Goal: Task Accomplishment & Management: Use online tool/utility

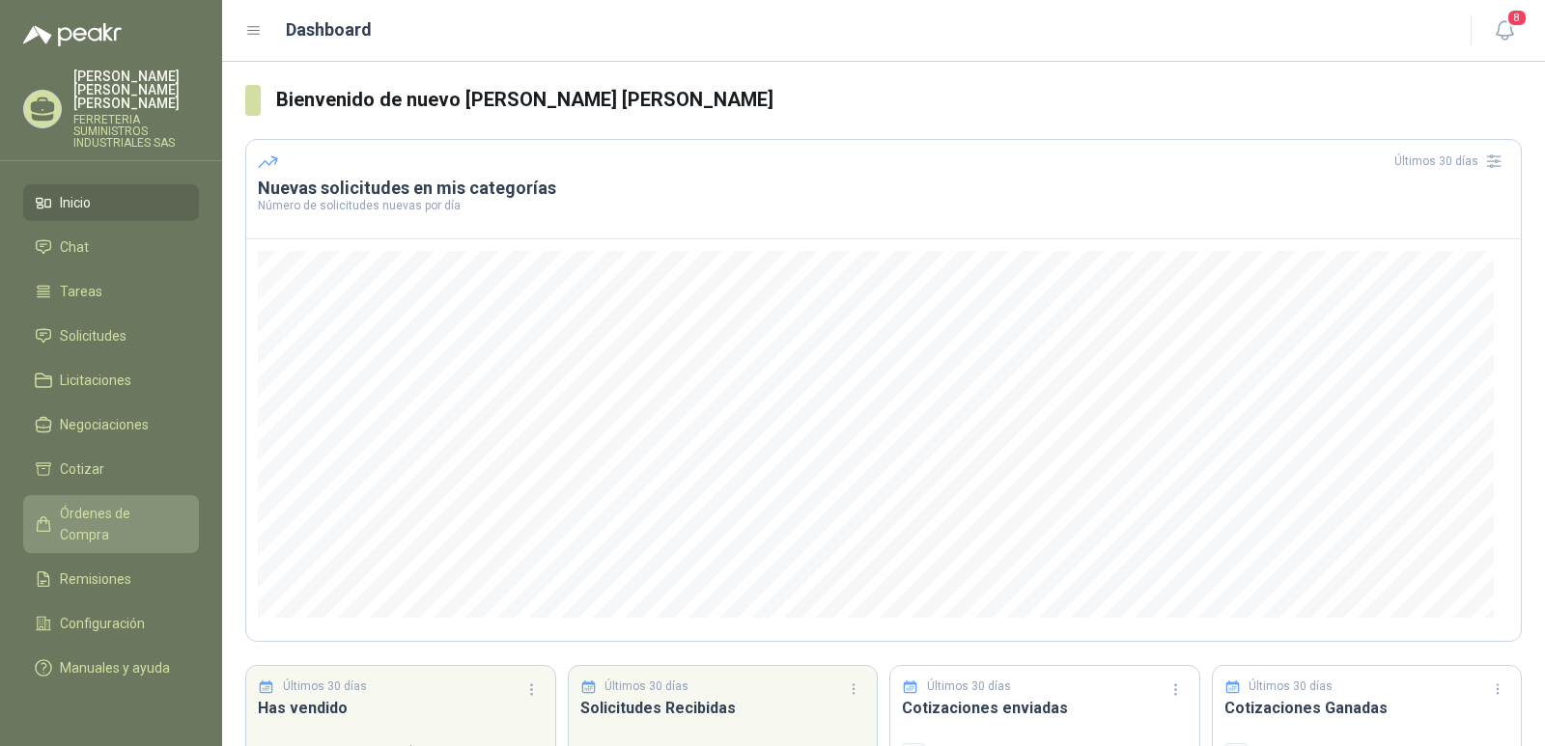
click at [140, 503] on span "Órdenes de Compra" at bounding box center [120, 524] width 121 height 42
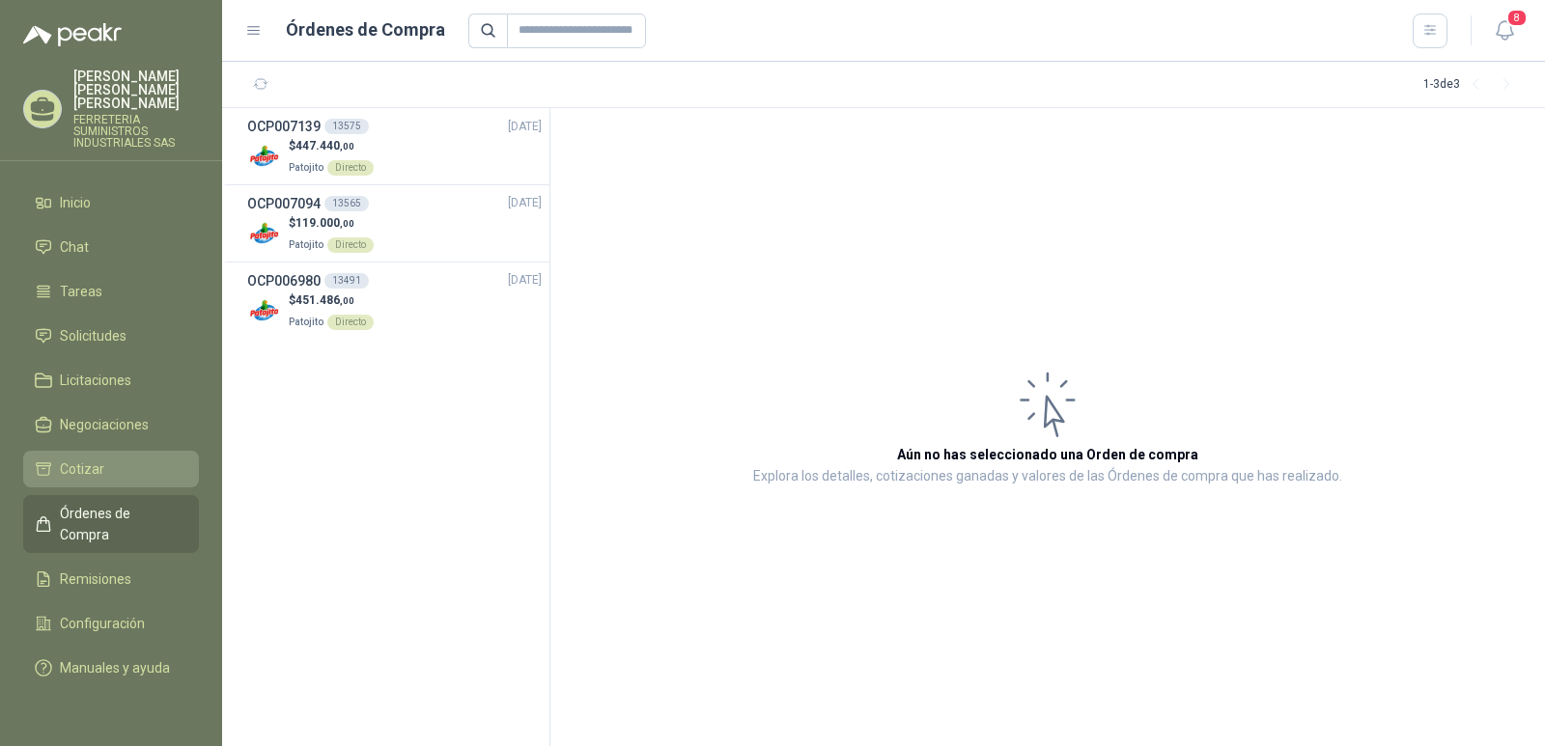
click at [107, 460] on li "Cotizar" at bounding box center [111, 469] width 153 height 21
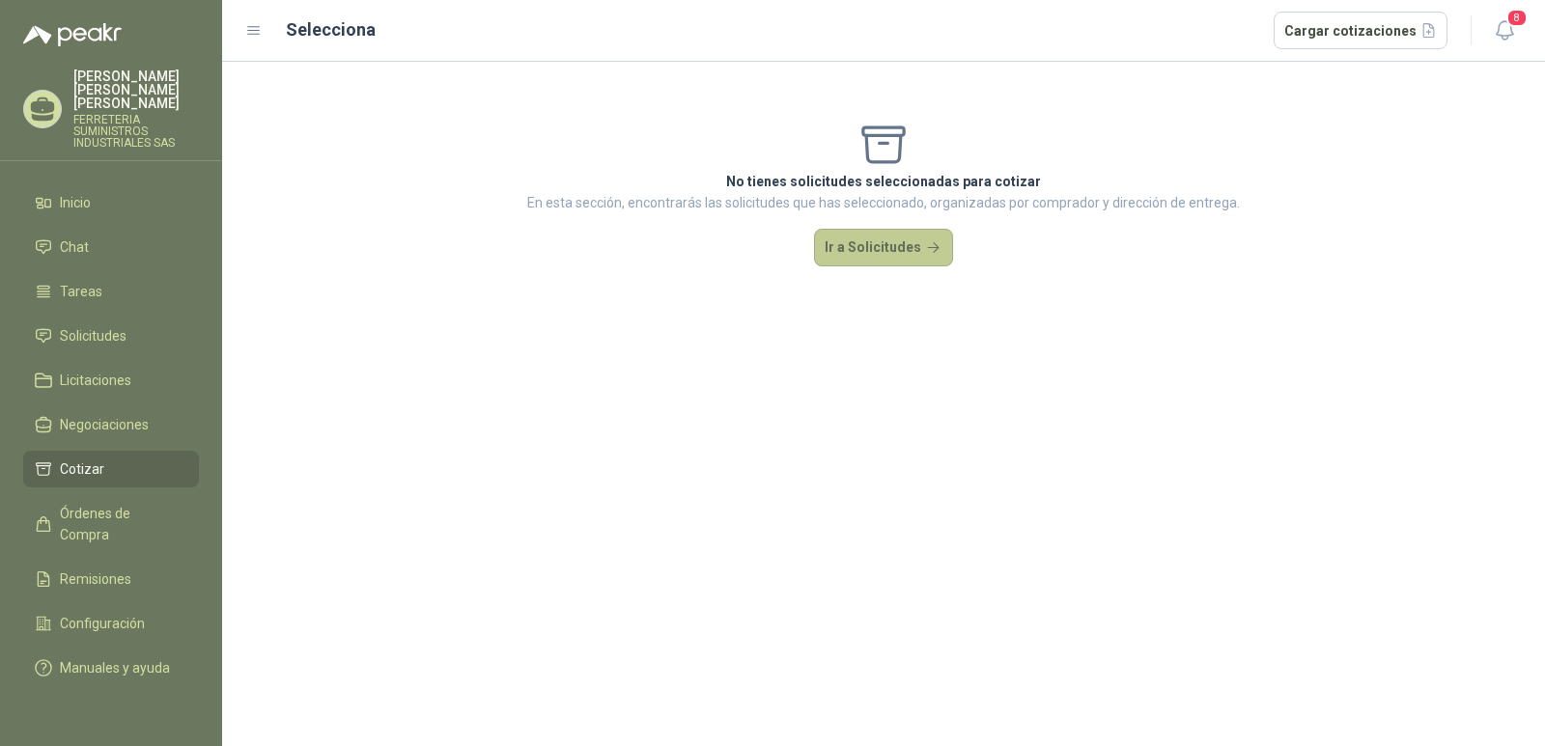
click at [882, 252] on button "Ir a Solicitudes" at bounding box center [883, 248] width 139 height 39
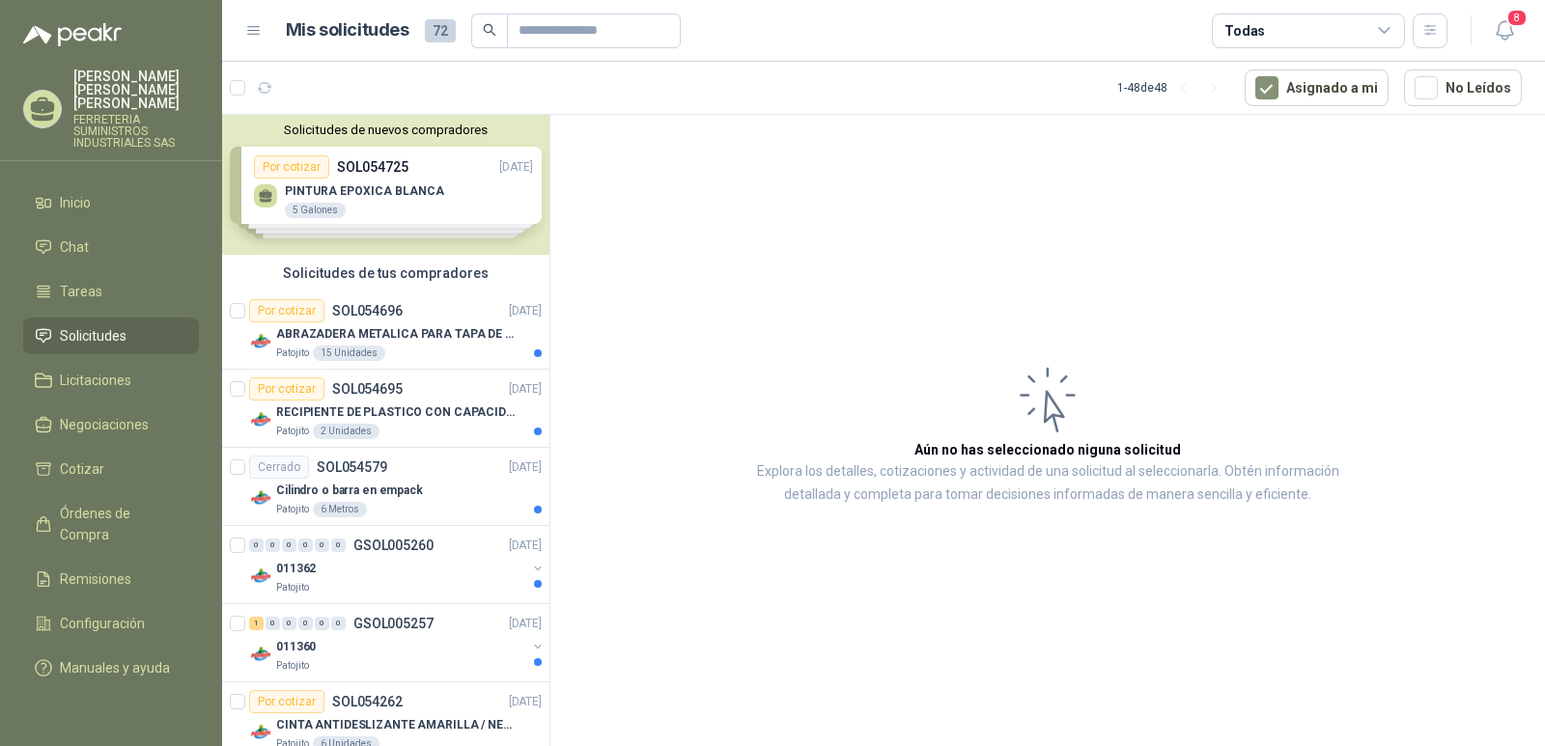
click at [359, 193] on div "Solicitudes de nuevos compradores Por cotizar SOL054725 [DATE] PINTURA EPOXICA …" at bounding box center [385, 185] width 327 height 140
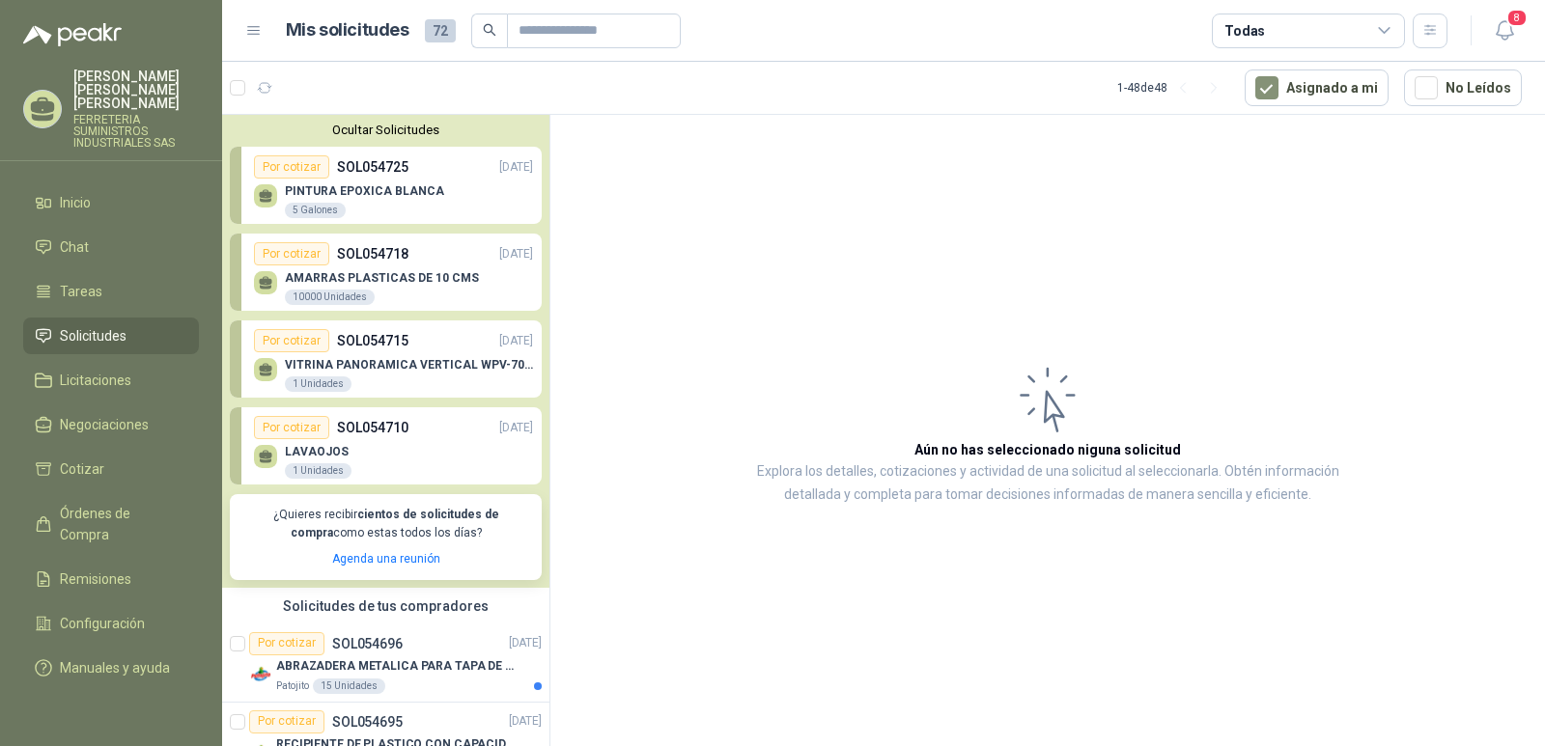
click at [373, 168] on p "SOL054725" at bounding box center [372, 166] width 71 height 21
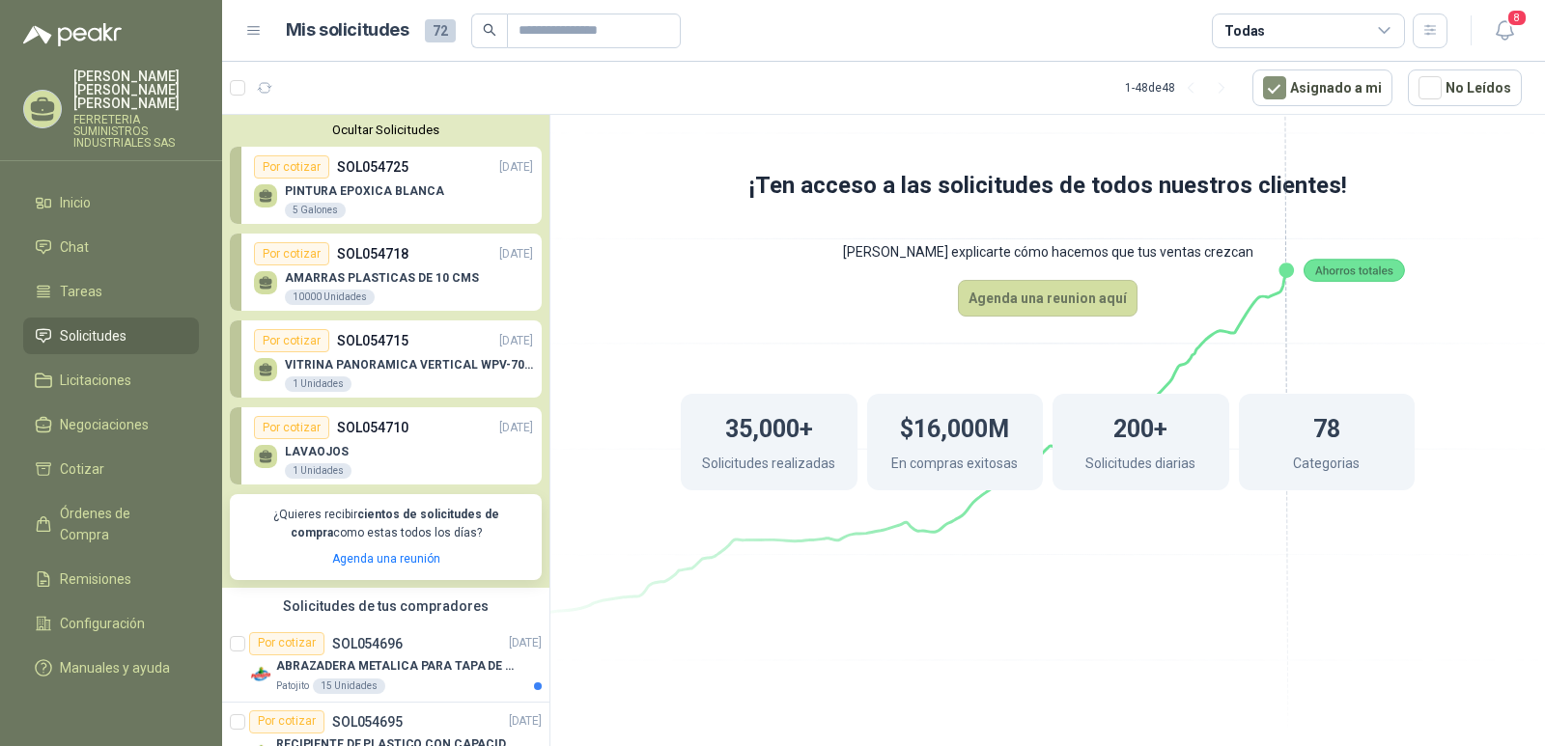
click at [295, 168] on div "Por cotizar" at bounding box center [291, 166] width 75 height 23
click at [372, 171] on p "SOL054725" at bounding box center [372, 166] width 71 height 21
click at [387, 190] on p "PINTURA EPOXICA BLANCA" at bounding box center [364, 191] width 159 height 14
click at [351, 168] on p "SOL054725" at bounding box center [372, 166] width 71 height 21
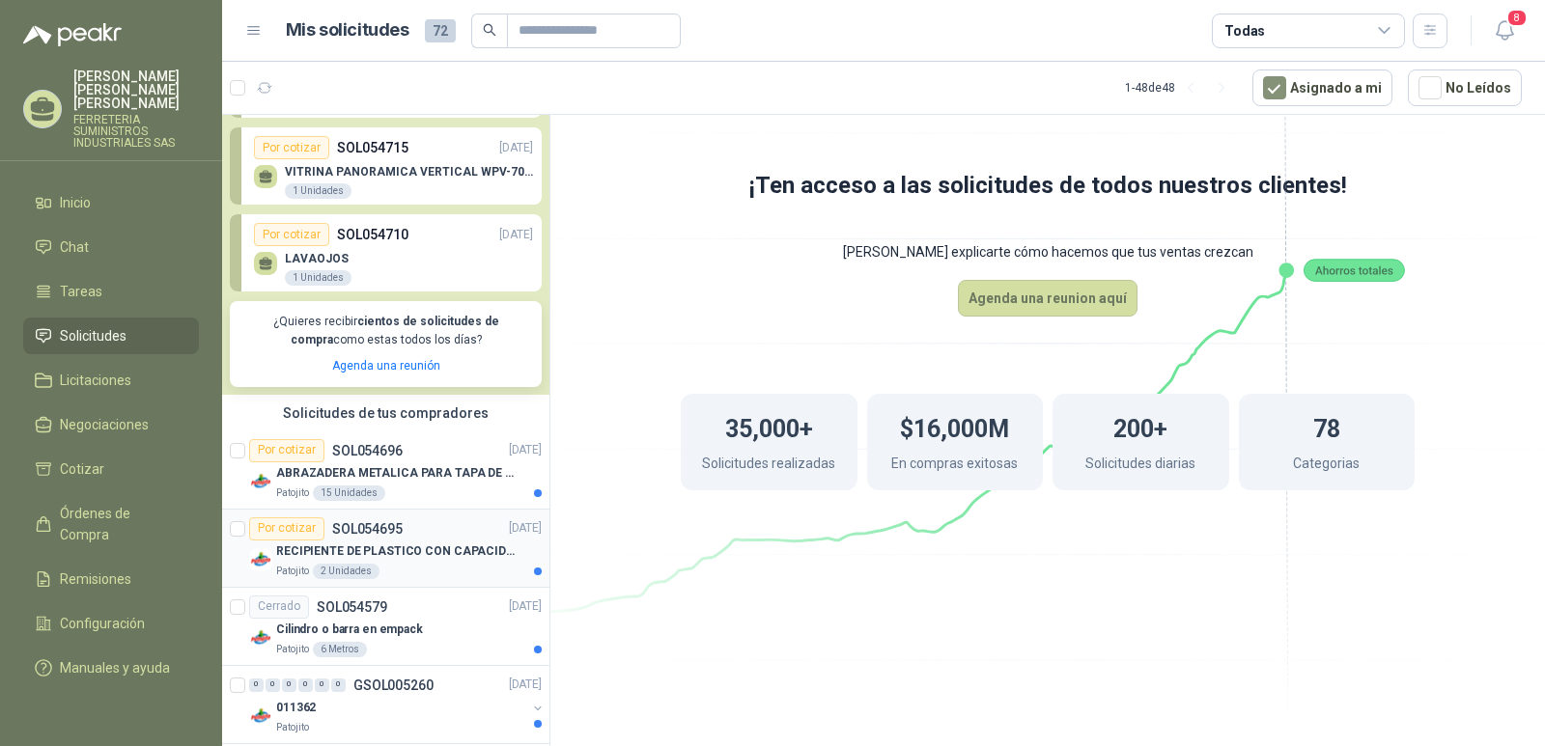
scroll to position [290, 0]
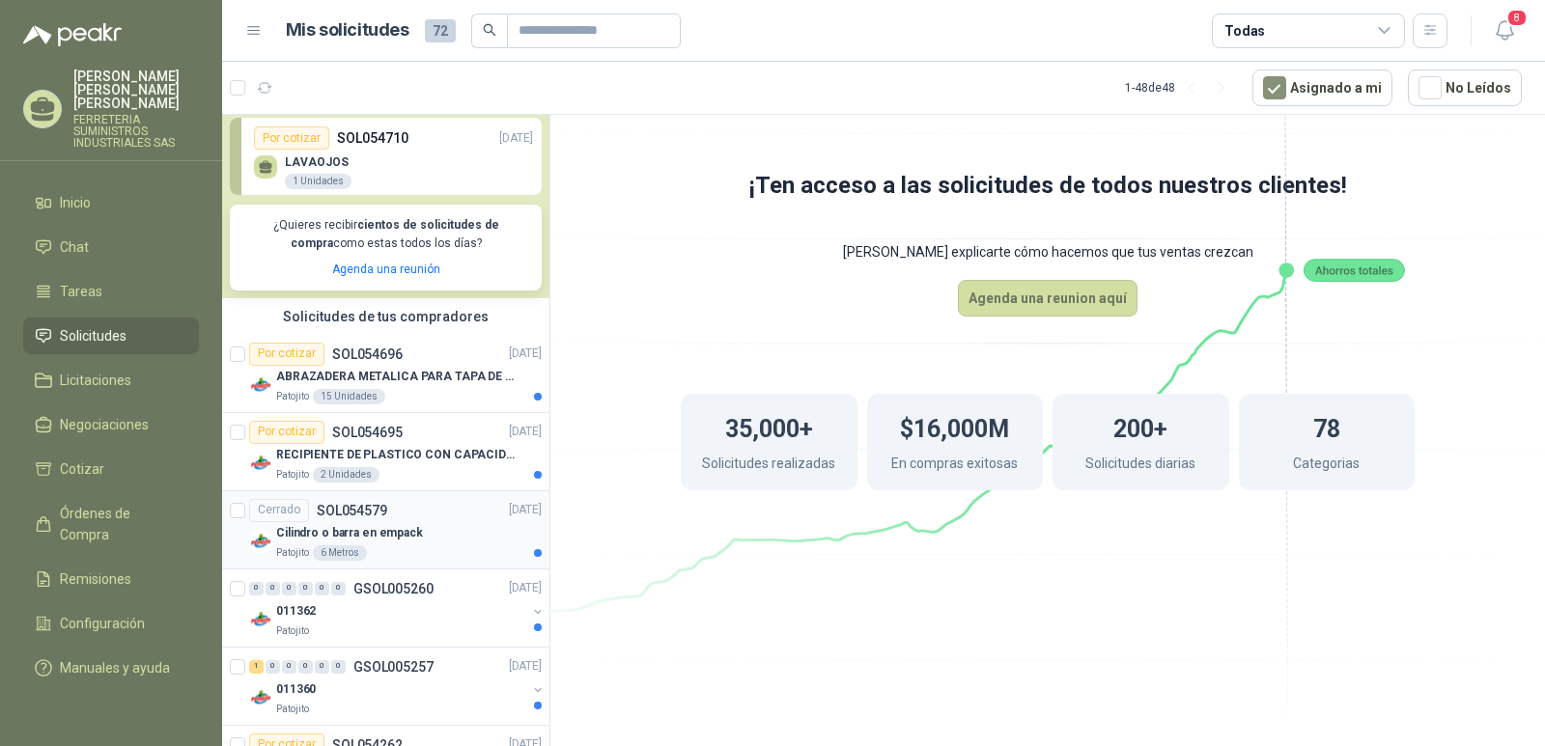
click at [358, 537] on p "Cilindro o barra en empack" at bounding box center [349, 533] width 147 height 18
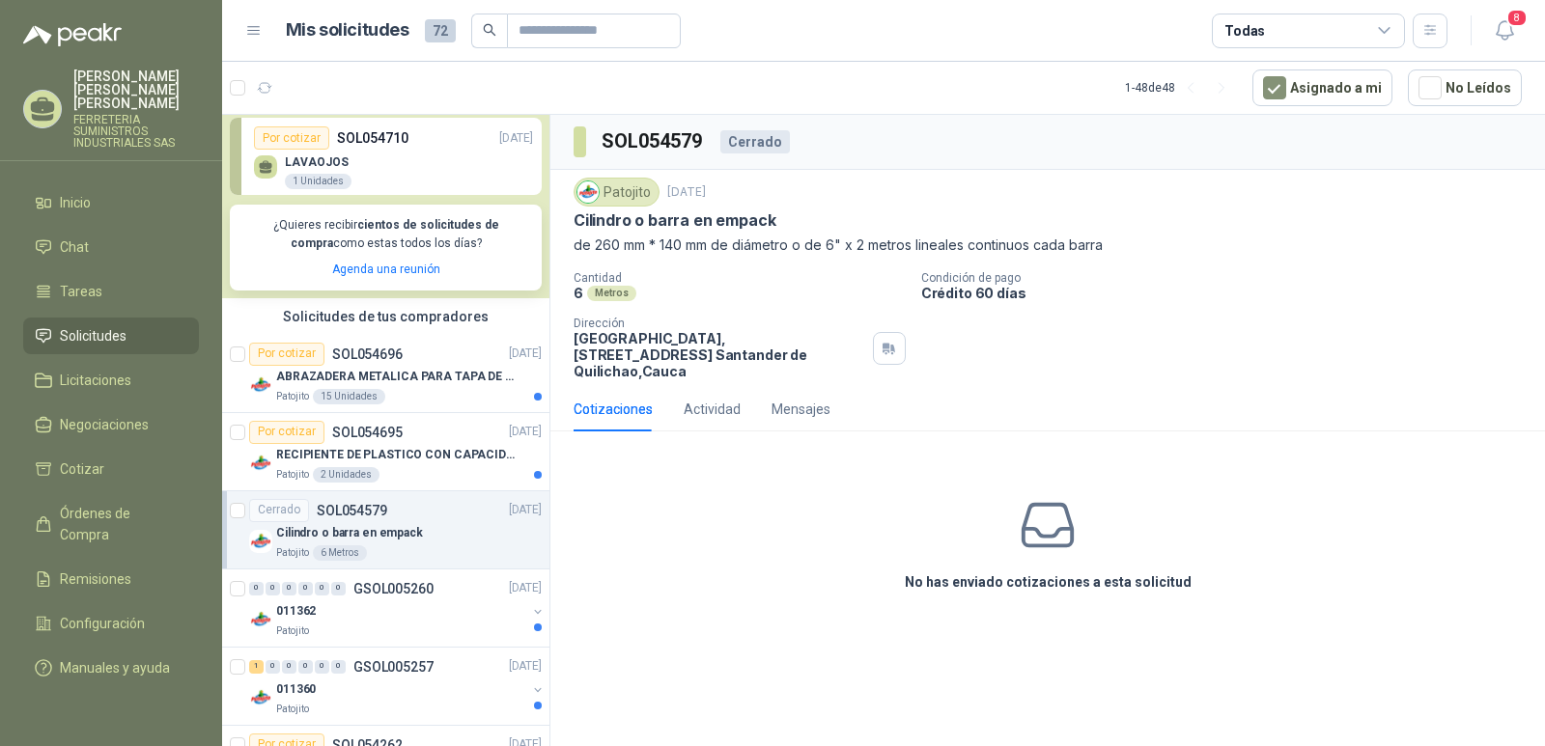
click at [606, 399] on div "Cotizaciones" at bounding box center [613, 409] width 79 height 21
drag, startPoint x: 640, startPoint y: 141, endPoint x: 632, endPoint y: 151, distance: 12.4
click at [636, 144] on h3 "SOL054579" at bounding box center [653, 141] width 103 height 30
click at [629, 192] on div "Patojito" at bounding box center [617, 192] width 86 height 29
click at [711, 387] on div "Actividad" at bounding box center [712, 409] width 57 height 44
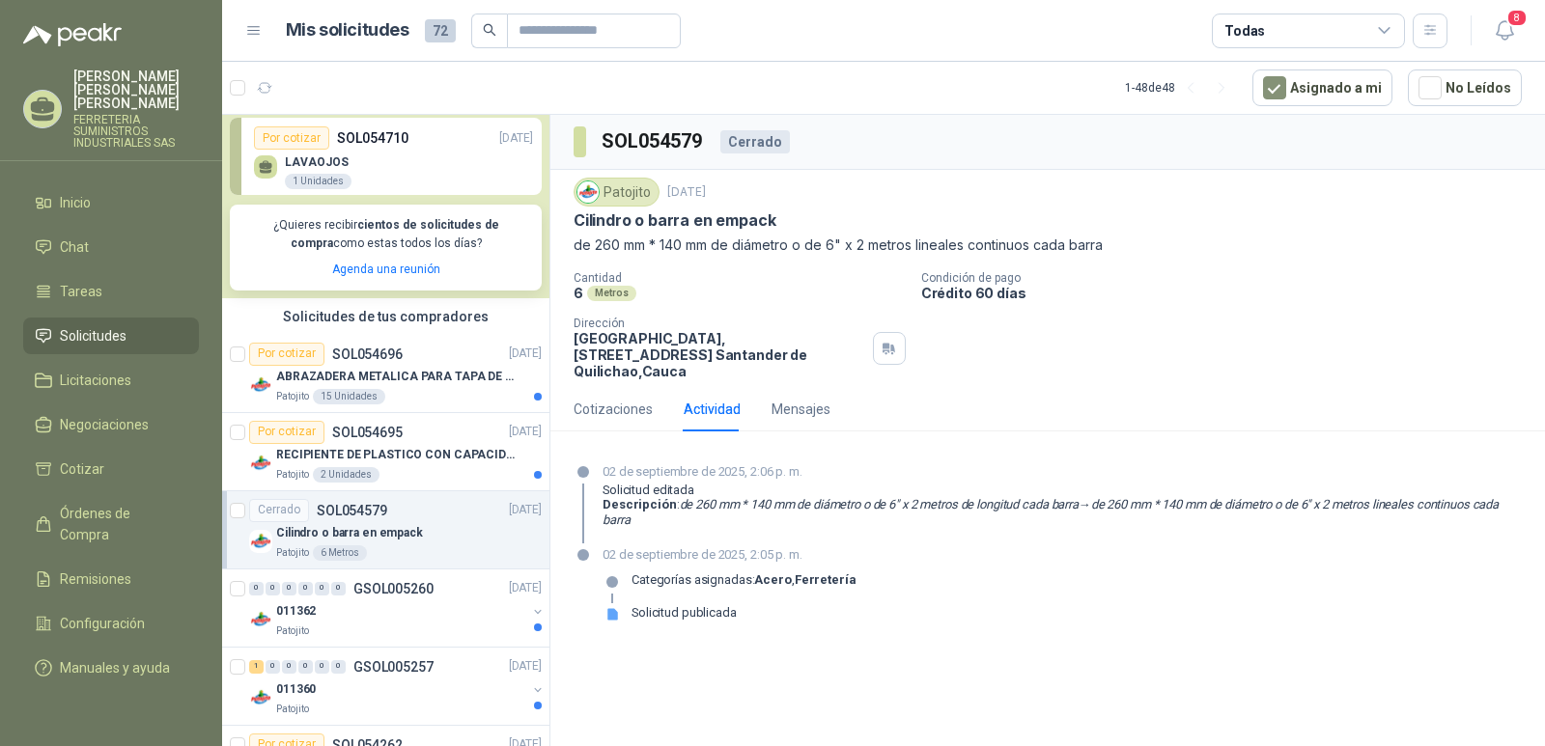
click at [1285, 635] on section "02 de septiembre de 2025, 2:06 p. m. Solicitud editada Descripción : de 260 mm …" at bounding box center [1047, 551] width 995 height 208
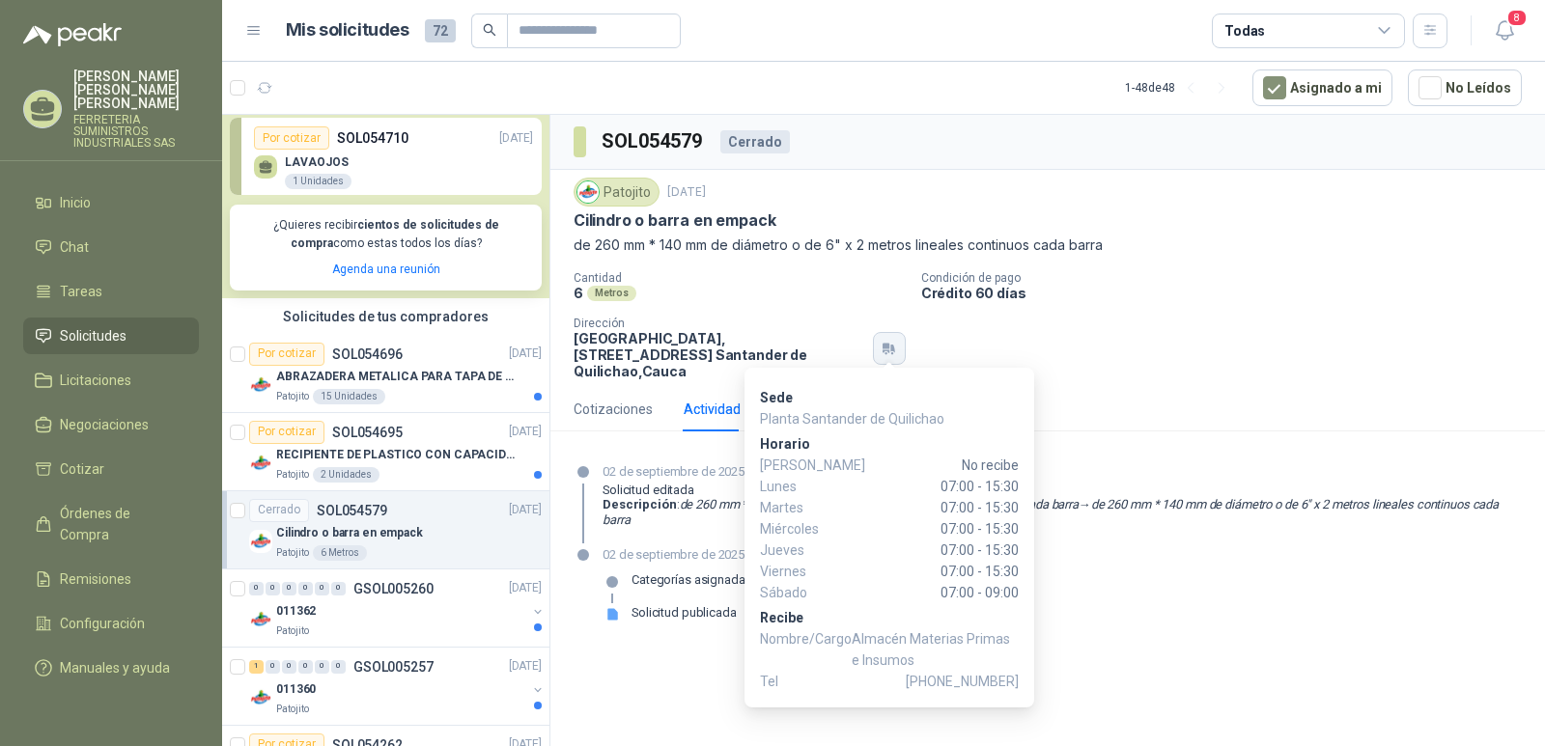
click at [886, 350] on icon "button" at bounding box center [886, 351] width 7 height 3
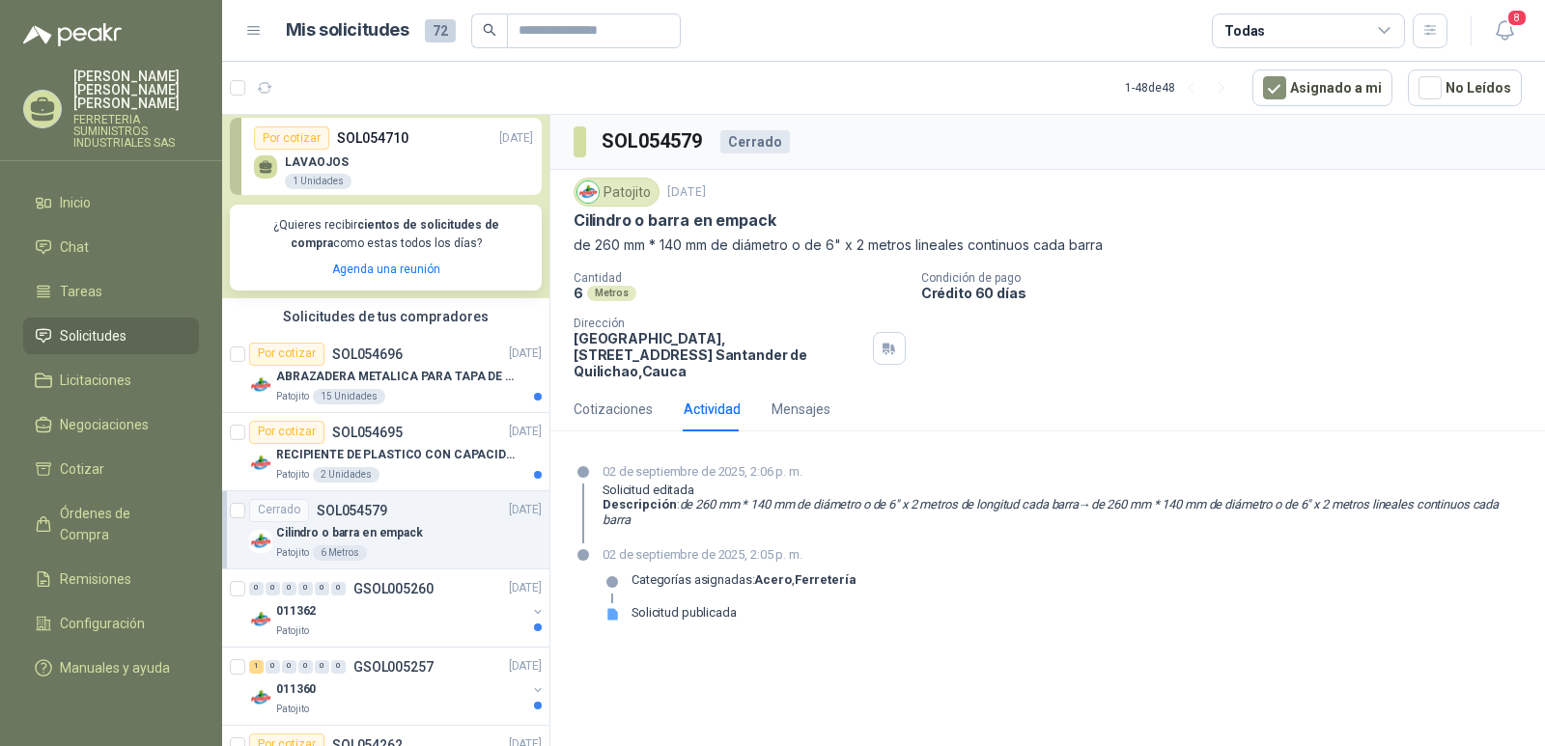
click at [784, 250] on p "de 260 mm * 140 mm de diámetro o de 6" x 2 metros lineales continuos cada barra" at bounding box center [1048, 245] width 948 height 21
drag, startPoint x: 675, startPoint y: 248, endPoint x: 483, endPoint y: 243, distance: 192.2
click at [655, 255] on p "de 260 mm * 140 mm de diámetro o de 6" x 2 metros lineales continuos cada barra" at bounding box center [1048, 245] width 948 height 21
click at [1320, 81] on button "Asignado a mi" at bounding box center [1322, 88] width 140 height 37
click at [1313, 85] on button "Asignado a mi" at bounding box center [1322, 88] width 140 height 37
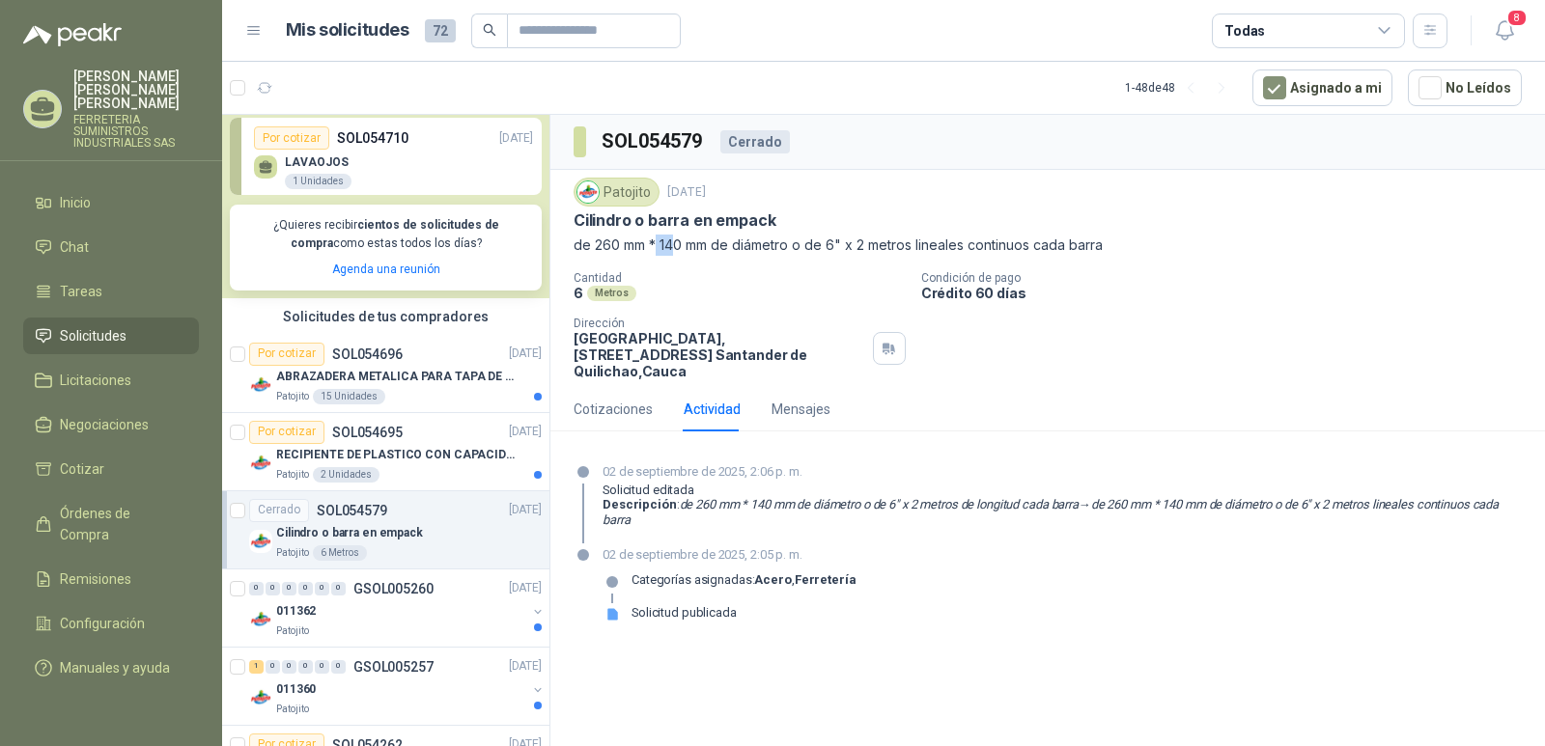
click at [352, 506] on p "SOL054579" at bounding box center [352, 511] width 70 height 14
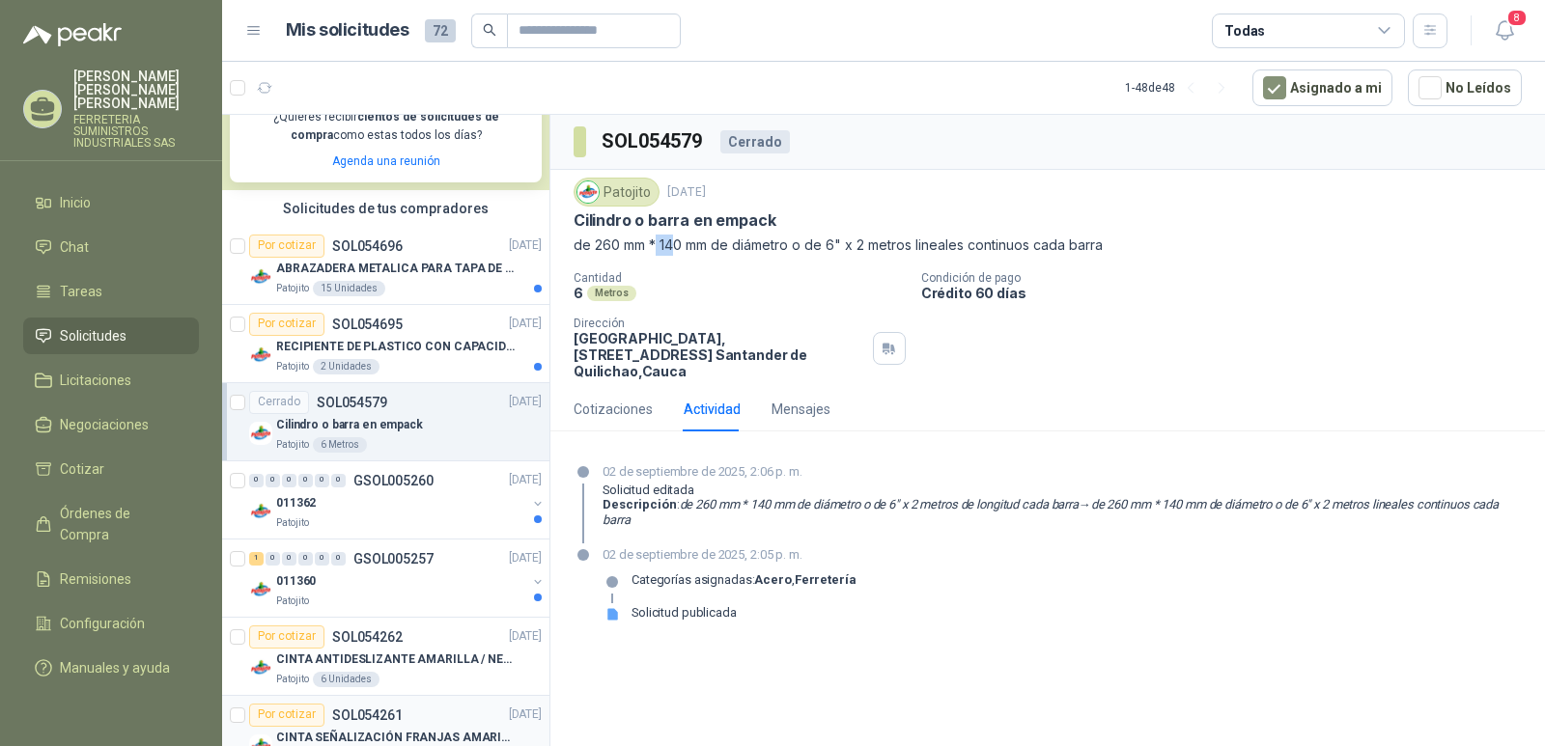
scroll to position [386, 0]
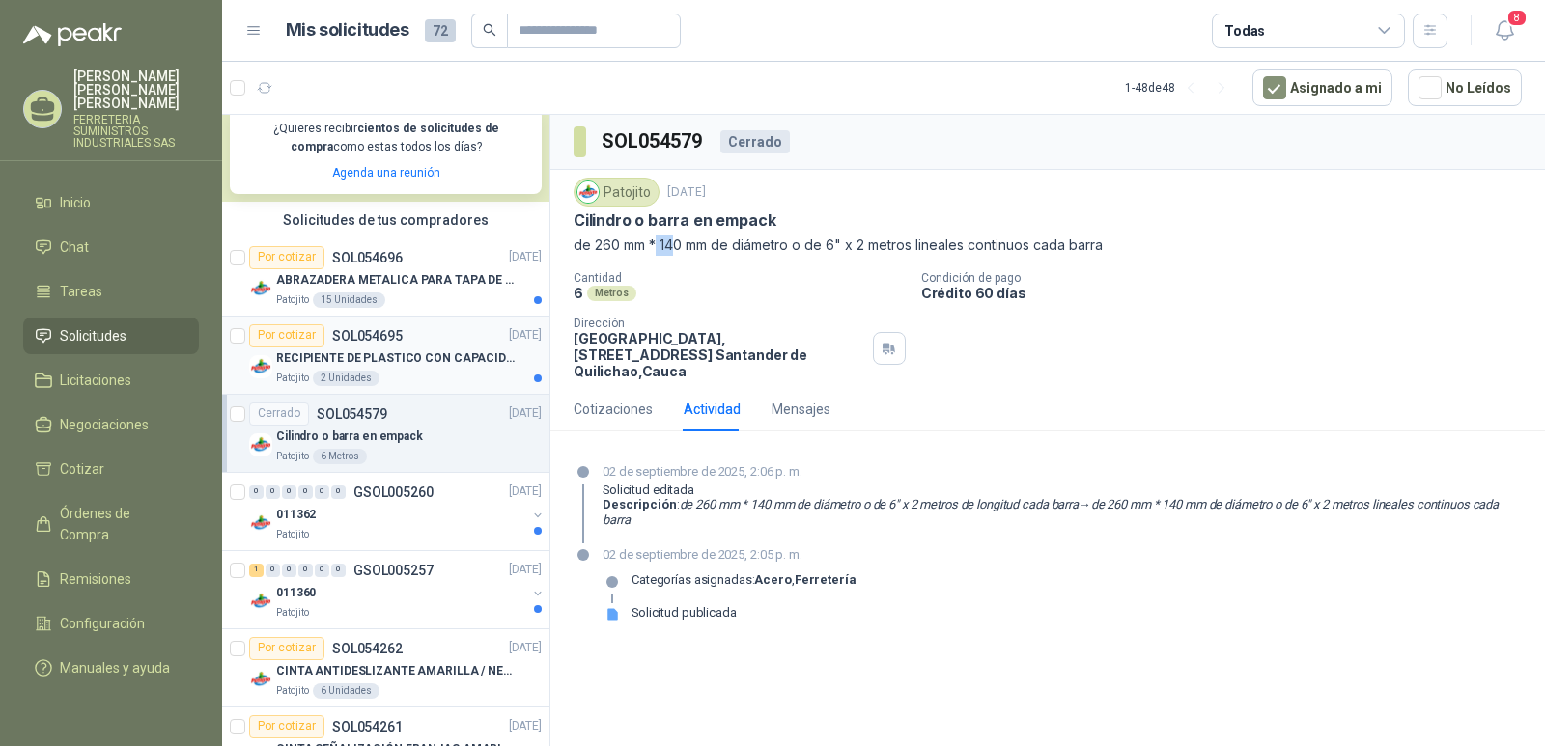
click at [370, 361] on p "RECIPIENTE DE PLASTICO CON CAPACIDAD DE 1.8 LT PARA LA EXTRACCIÓN MANUAL DE LIQ…" at bounding box center [396, 359] width 240 height 18
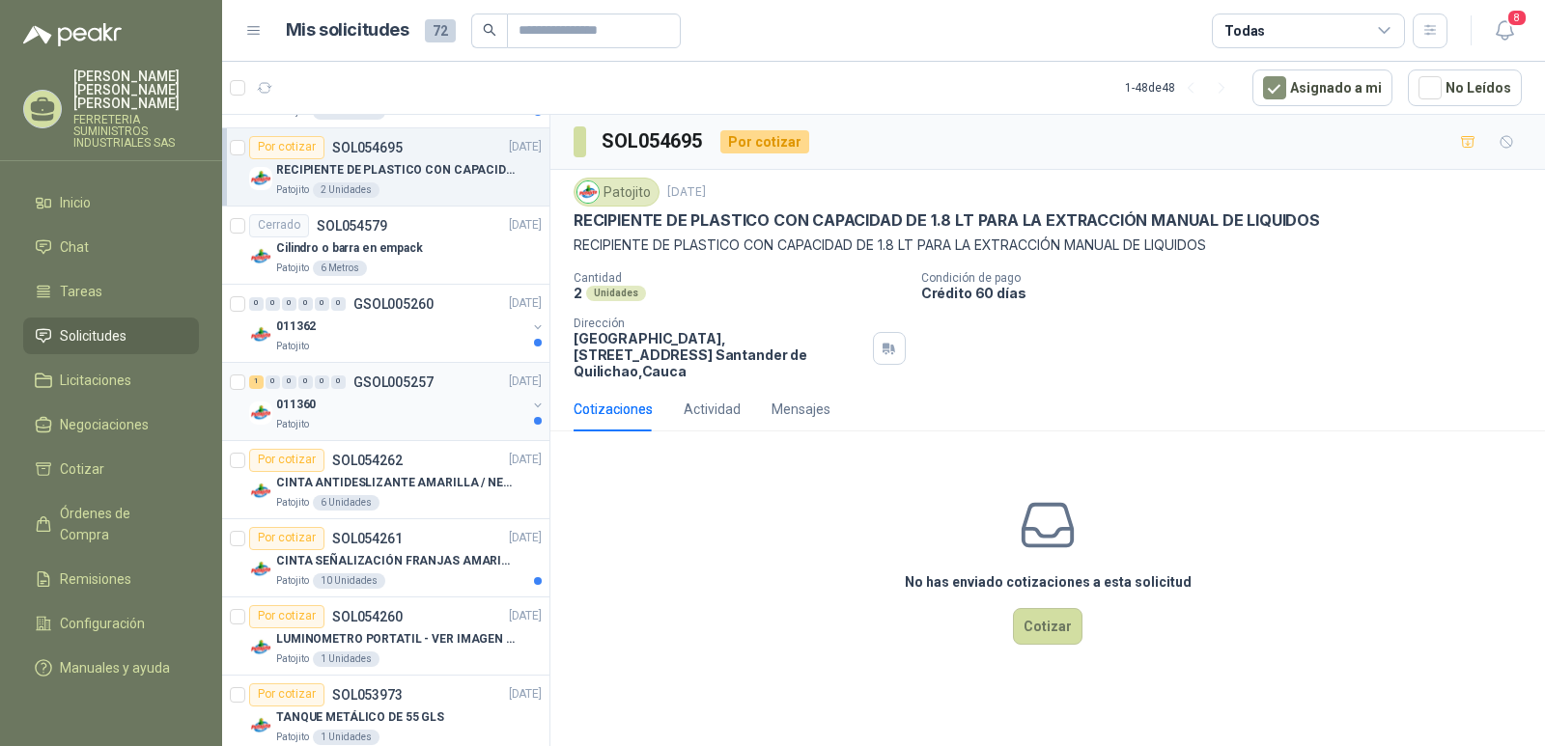
scroll to position [579, 0]
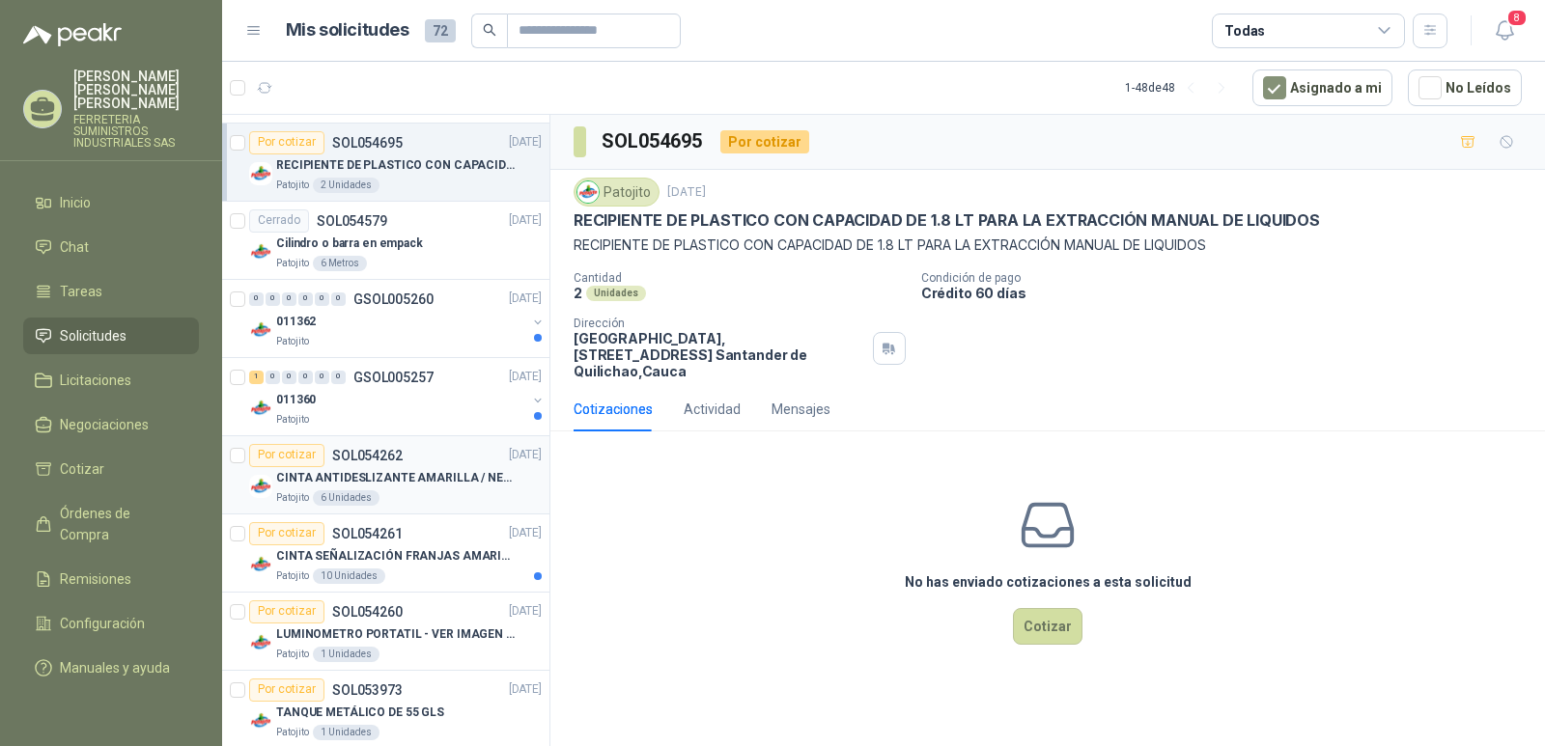
click at [376, 472] on p "CINTA ANTIDESLIZANTE AMARILLA / NEGRA" at bounding box center [396, 478] width 240 height 18
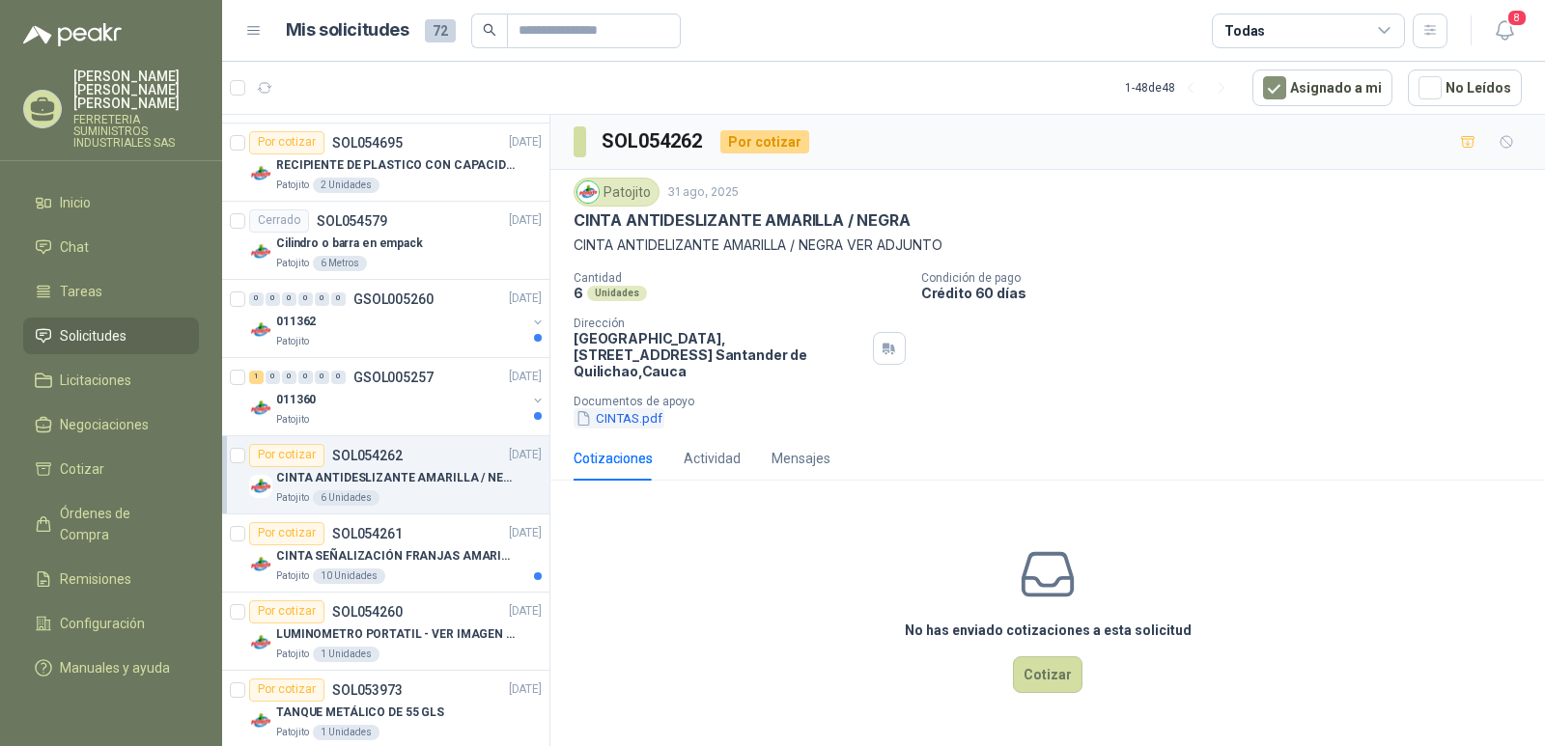
click at [621, 408] on button "CINTAS.pdf" at bounding box center [619, 418] width 91 height 20
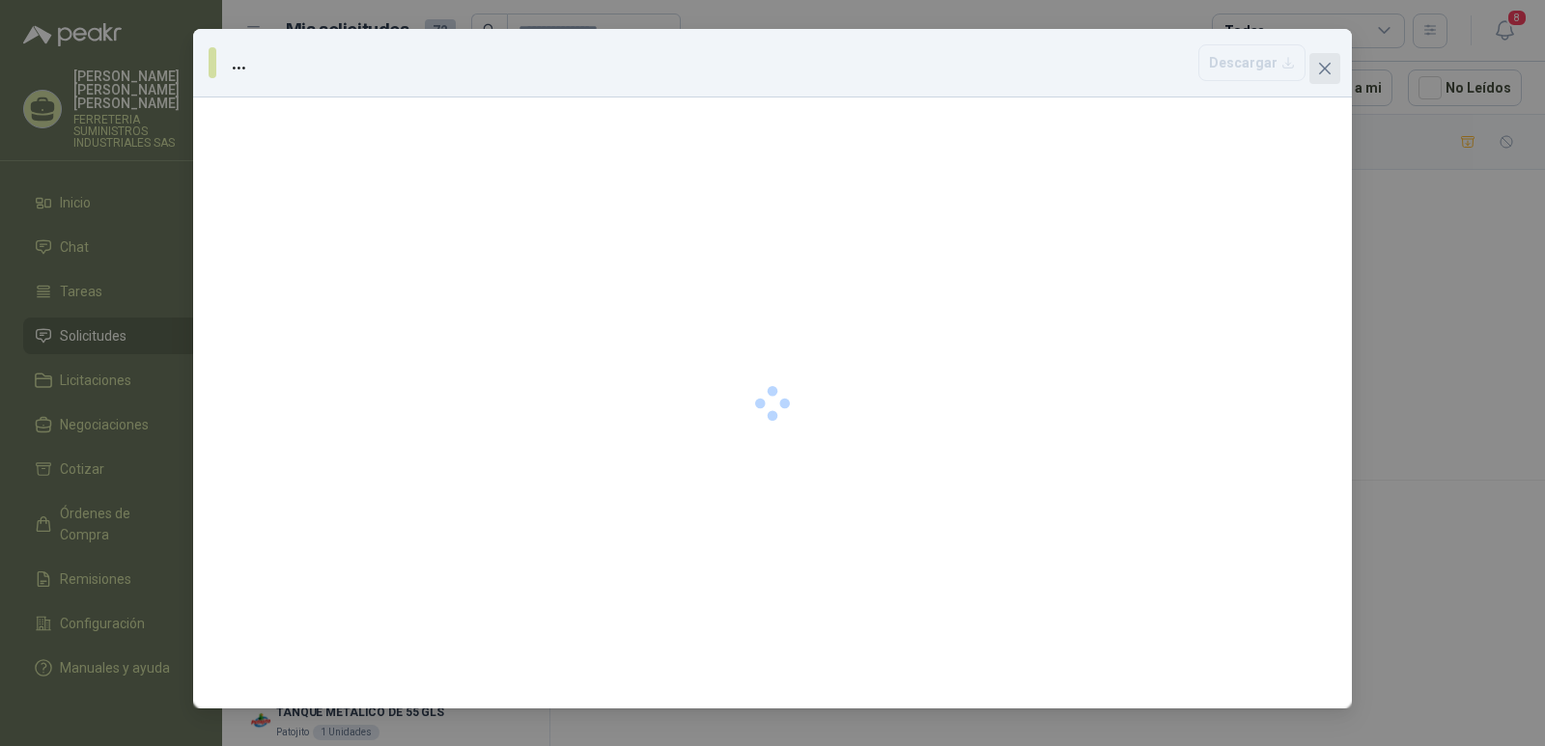
click at [1316, 67] on span "Close" at bounding box center [1324, 68] width 31 height 15
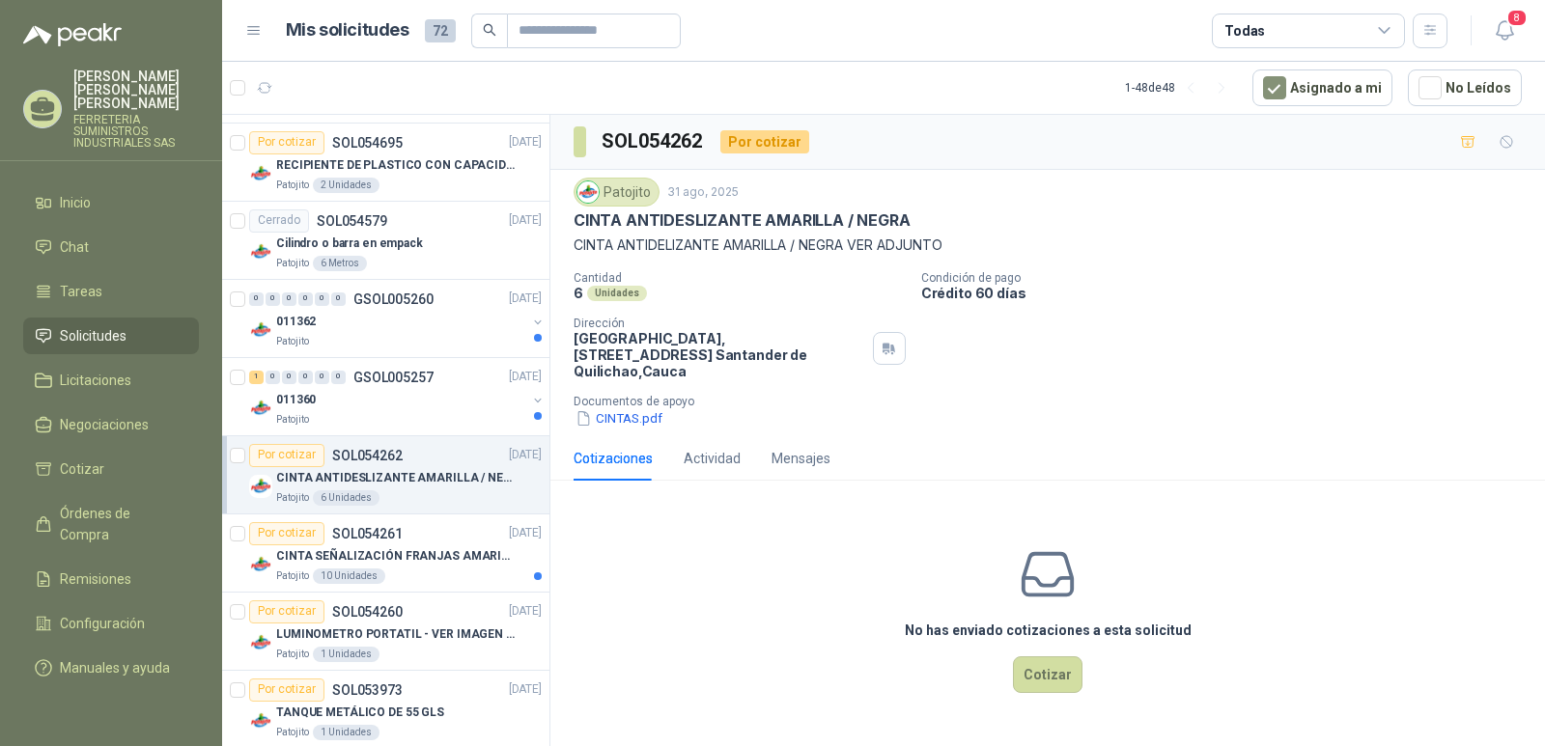
click at [775, 142] on div "Por cotizar" at bounding box center [764, 141] width 89 height 23
drag, startPoint x: 848, startPoint y: 537, endPoint x: 942, endPoint y: 645, distance: 143.7
click at [850, 538] on div "No has enviado cotizaciones a esta solicitud Cotizar" at bounding box center [1047, 619] width 995 height 246
click at [1063, 666] on button "Cotizar" at bounding box center [1048, 675] width 70 height 37
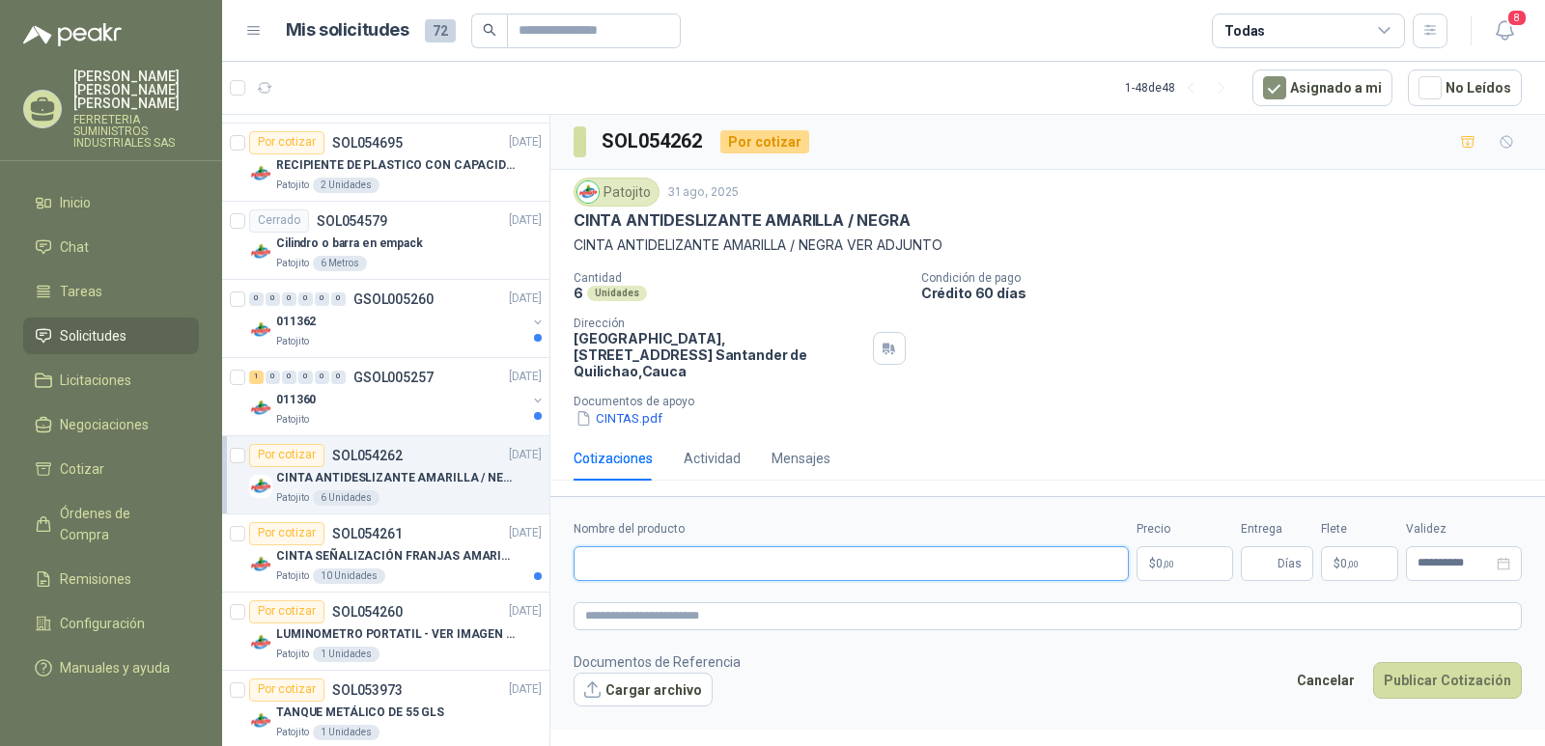
click at [645, 547] on input "Nombre del producto" at bounding box center [851, 564] width 555 height 35
type input "**********"
drag, startPoint x: 1166, startPoint y: 535, endPoint x: 1166, endPoint y: 547, distance: 12.6
click at [1166, 547] on p "$ 0 ,00" at bounding box center [1185, 564] width 97 height 35
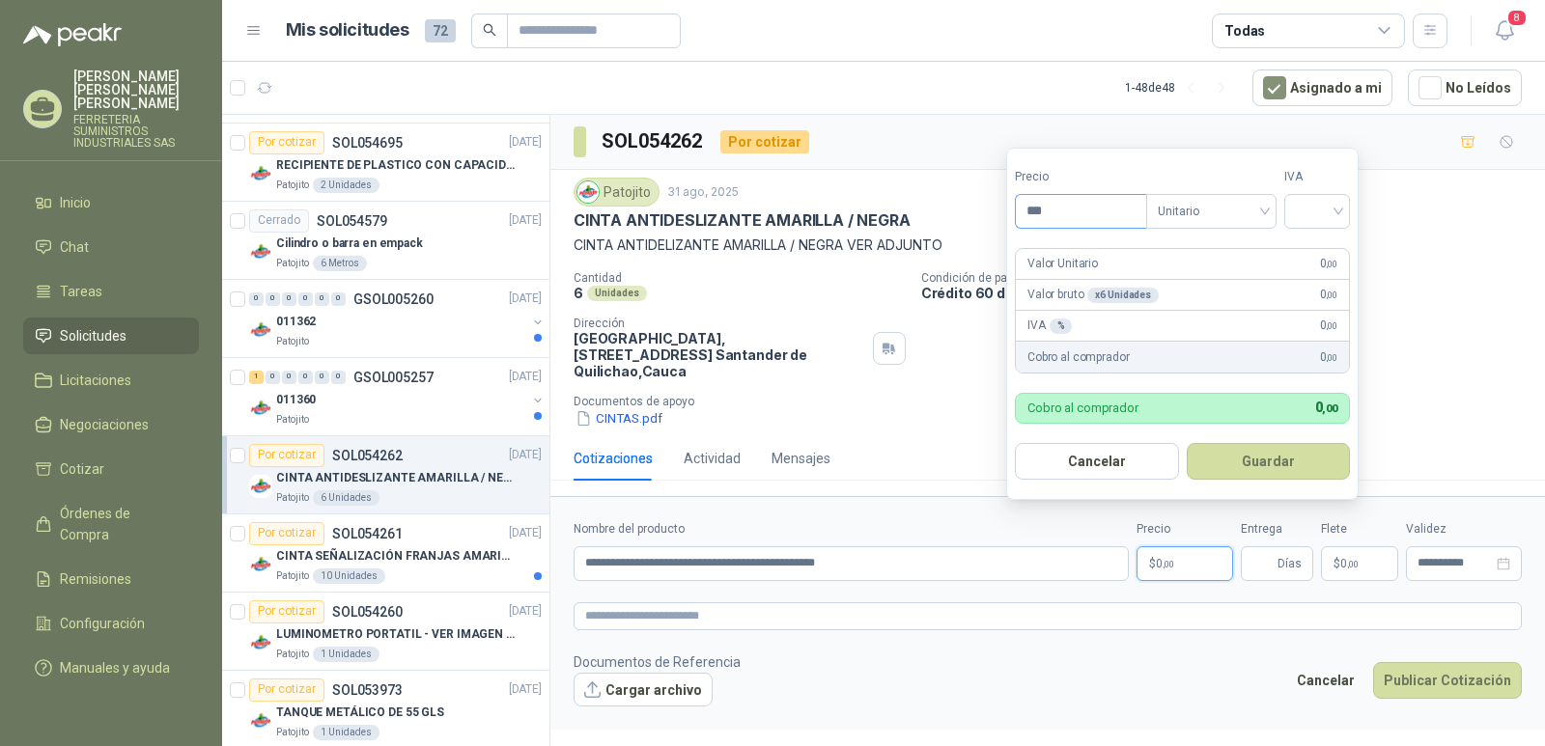
click at [1048, 212] on input "***" at bounding box center [1081, 211] width 130 height 33
drag, startPoint x: 1054, startPoint y: 203, endPoint x: 1040, endPoint y: 203, distance: 14.5
click at [1040, 203] on input "***" at bounding box center [1081, 211] width 130 height 33
click at [1347, 211] on div at bounding box center [1317, 211] width 66 height 35
type input "*********"
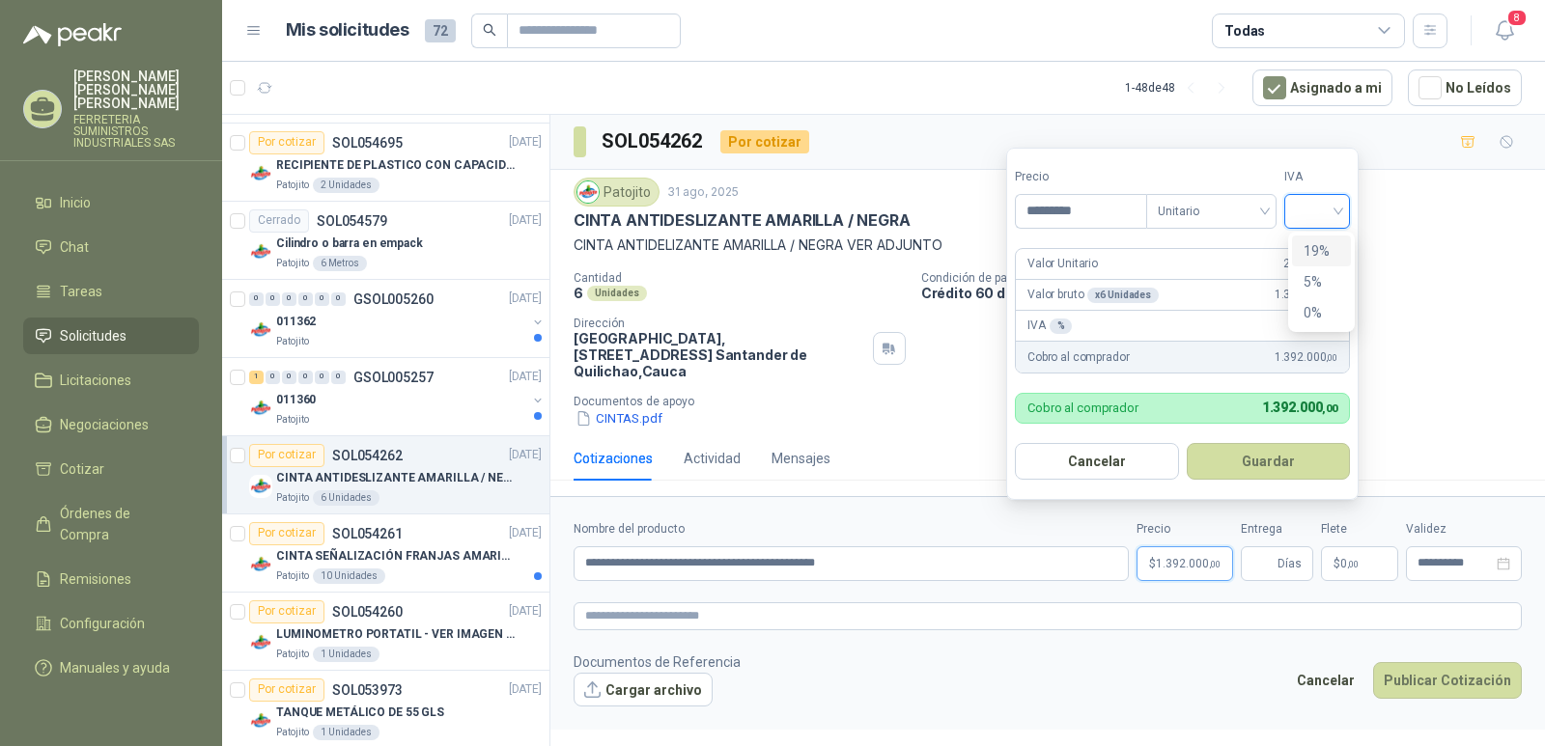
click at [1318, 263] on div "19%" at bounding box center [1321, 251] width 59 height 31
click at [1275, 465] on button "Guardar" at bounding box center [1272, 461] width 166 height 37
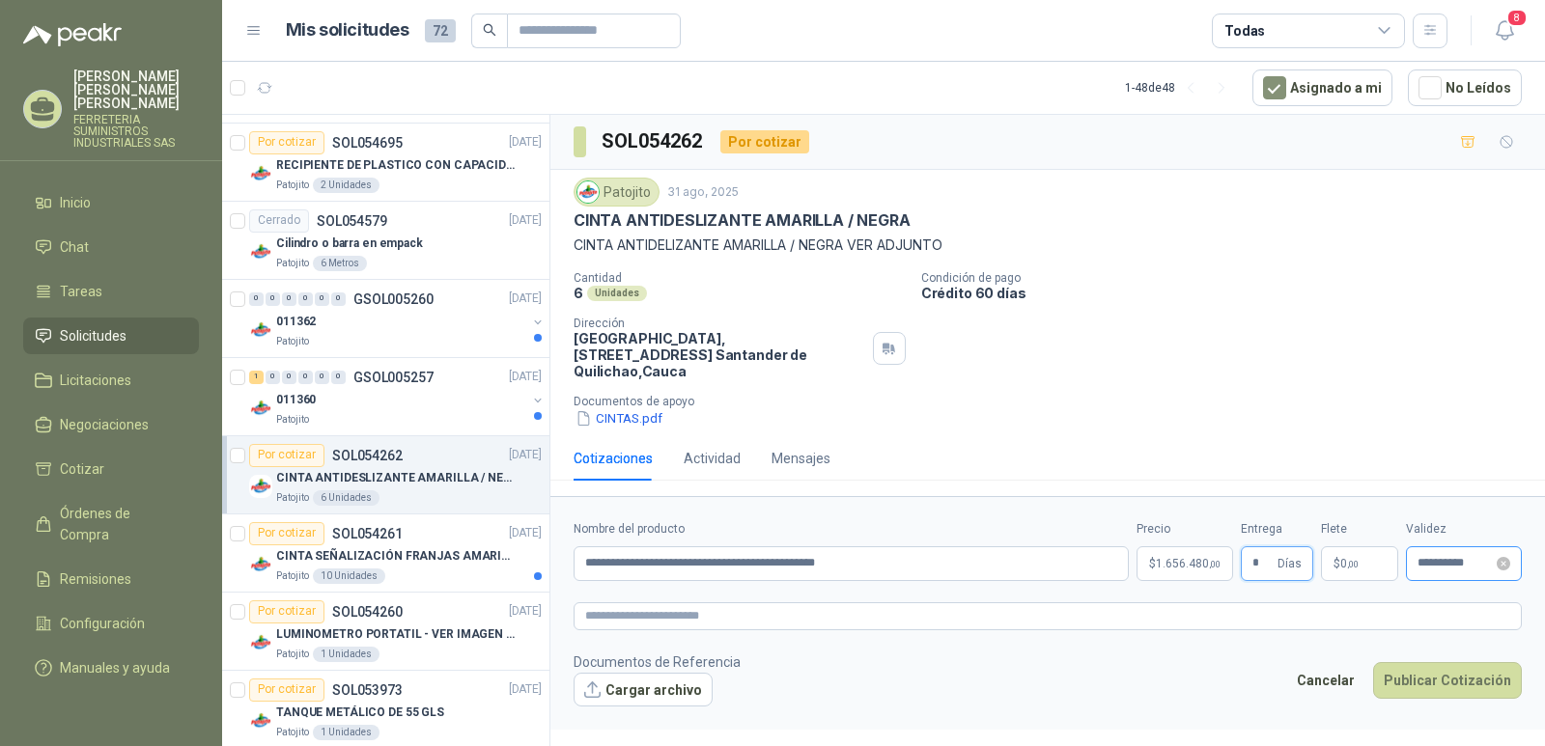
type input "*"
click at [1451, 557] on input "**********" at bounding box center [1455, 563] width 75 height 13
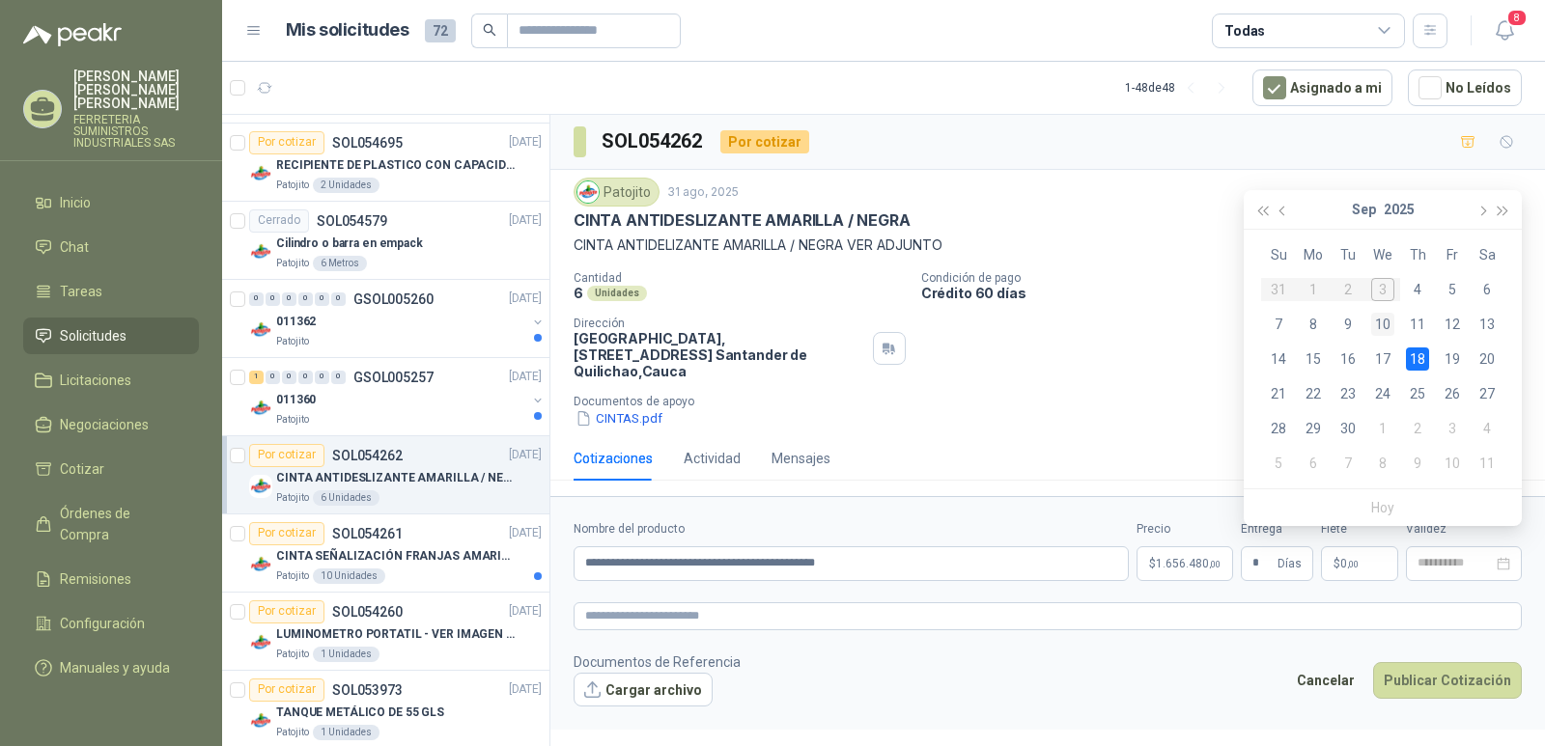
click at [1385, 328] on div "10" at bounding box center [1382, 324] width 23 height 23
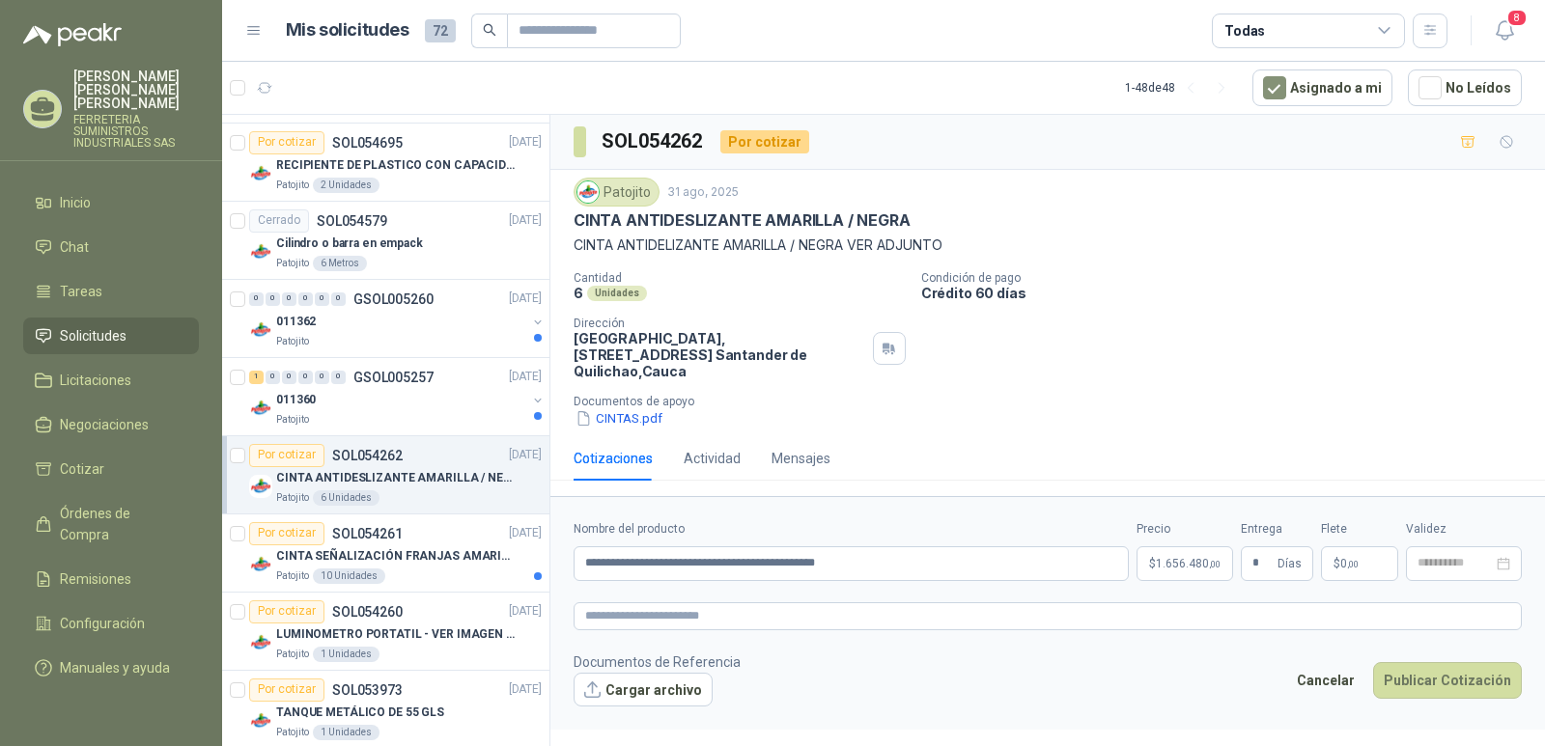
type input "**********"
click at [659, 677] on button "Cargar archivo" at bounding box center [643, 690] width 139 height 35
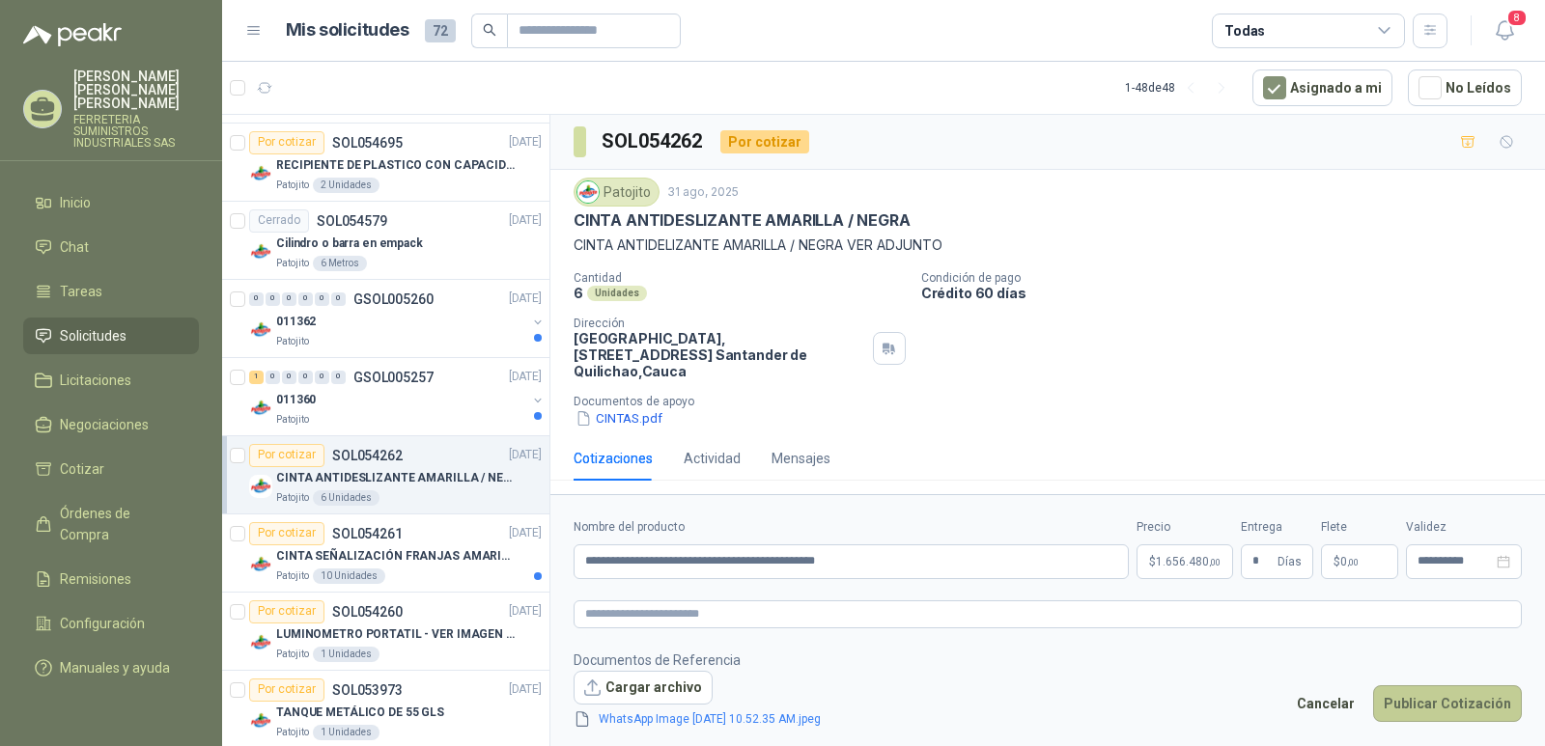
click at [1419, 693] on button "Publicar Cotización" at bounding box center [1447, 704] width 149 height 37
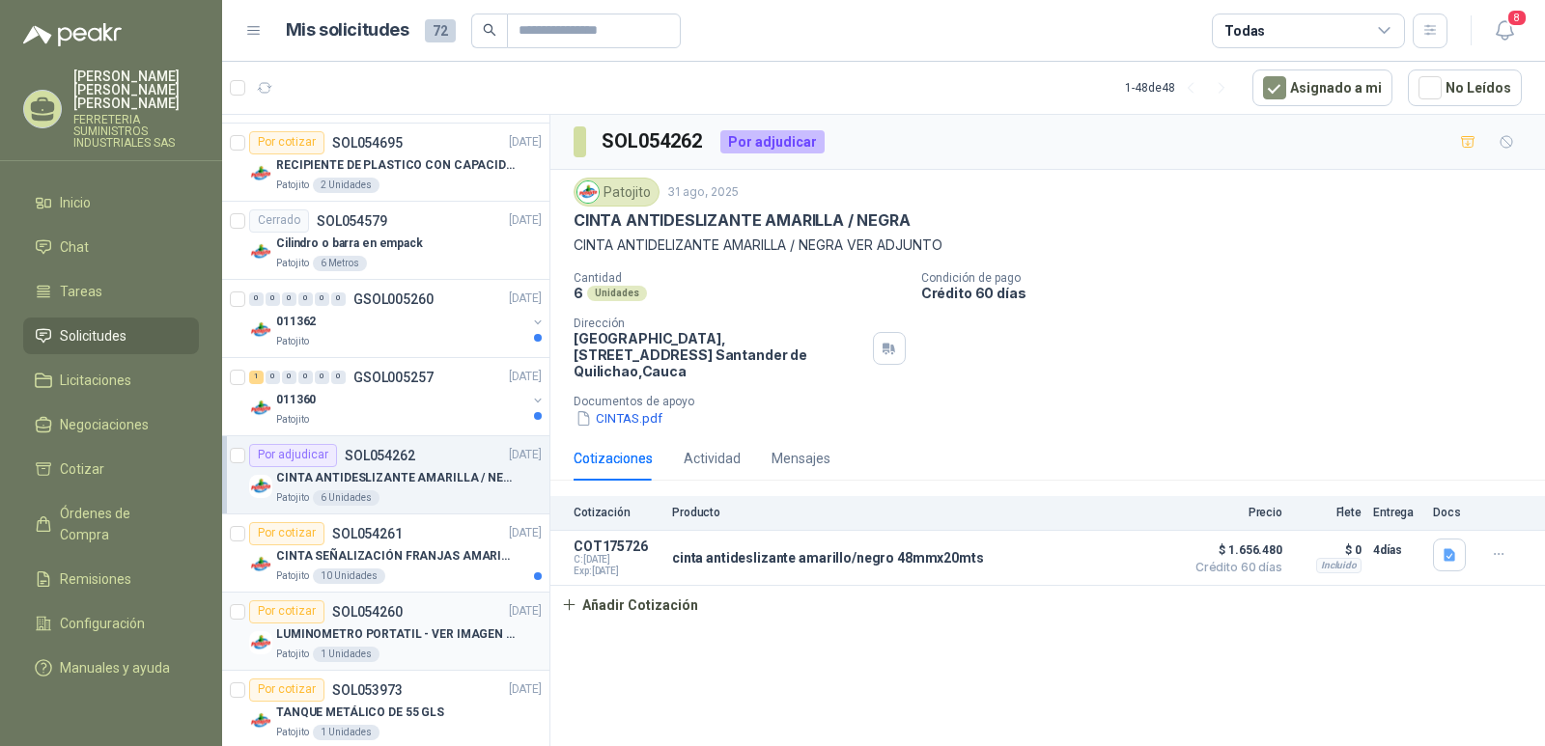
click at [356, 640] on p "LUMINOMETRO PORTATIL - VER IMAGEN ADJUNTA" at bounding box center [396, 635] width 240 height 18
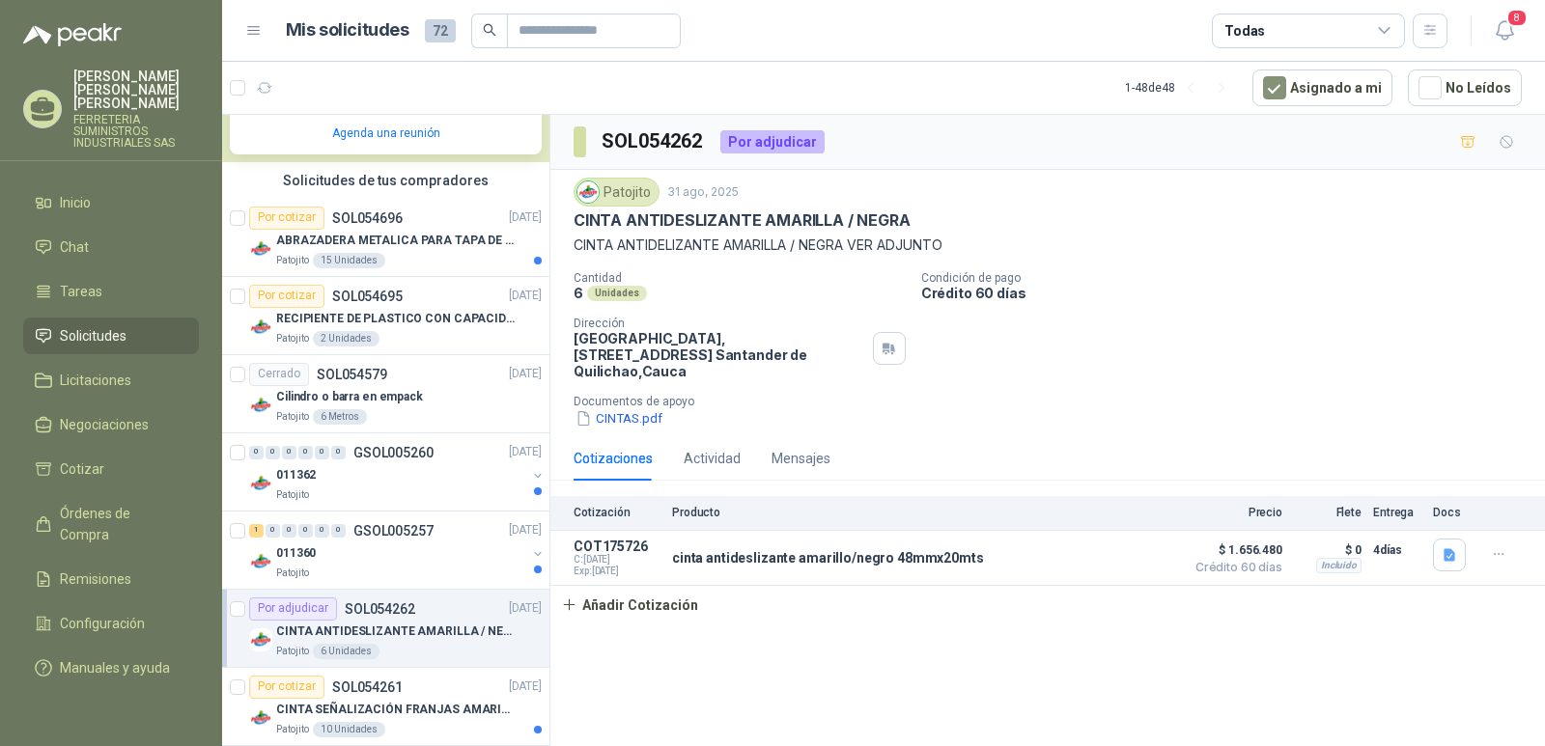
scroll to position [386, 0]
